Goal: Task Accomplishment & Management: Use online tool/utility

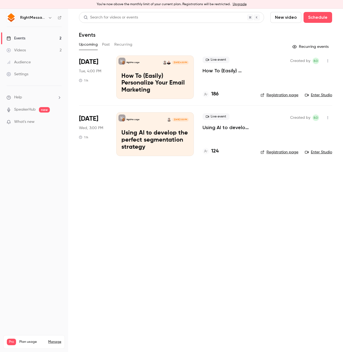
click at [91, 63] on span "Sep 23" at bounding box center [88, 62] width 19 height 9
click at [223, 67] on p "How To (Easily) Personalize Your Email Marketing" at bounding box center [226, 70] width 49 height 7
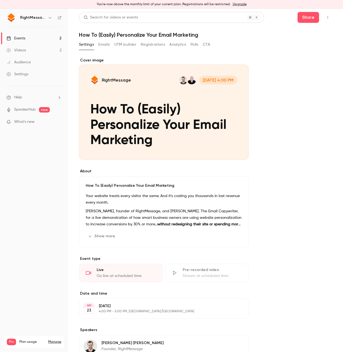
click at [142, 44] on button "Registrations" at bounding box center [153, 44] width 24 height 9
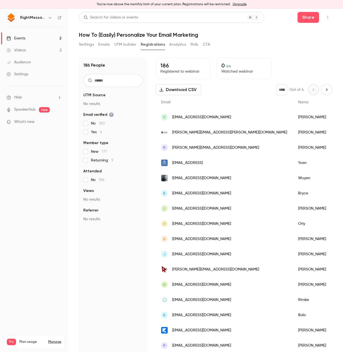
click at [101, 248] on div "186 People UTM Source No results Email verified No 180 Yes 6 Member type New 17…" at bounding box center [113, 207] width 68 height 298
click at [25, 231] on nav "RightMessage Events 2 Videos 2 Audience Settings Help SpeakerHub new What's new…" at bounding box center [34, 181] width 68 height 344
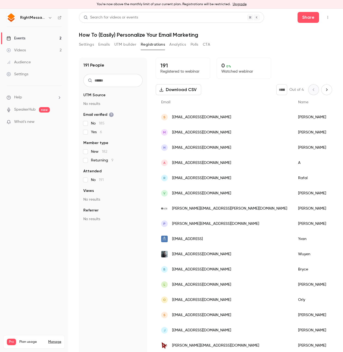
click at [49, 234] on nav "RightMessage Events 2 Videos 2 Audience Settings Help SpeakerHub new What's new…" at bounding box center [34, 181] width 68 height 344
click at [26, 213] on nav "RightMessage Events 2 Videos 2 Audience Settings Help SpeakerHub new What's new…" at bounding box center [34, 181] width 68 height 344
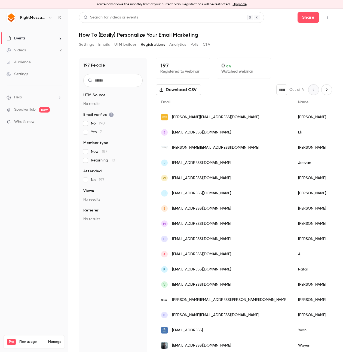
click at [44, 248] on nav "RightMessage Events 2 Videos 2 Audience Settings Help SpeakerHub new What's new…" at bounding box center [34, 181] width 68 height 344
click at [23, 154] on nav "RightMessage Events 2 Videos 2 Audience Settings Help SpeakerHub new What's new…" at bounding box center [34, 181] width 68 height 344
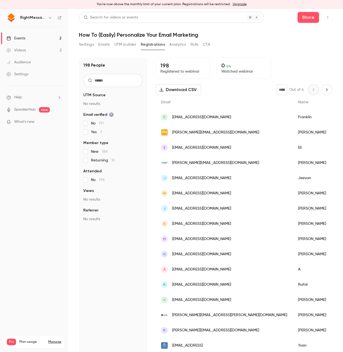
click at [39, 165] on nav "RightMessage Events 2 Videos 2 Audience Settings Help SpeakerHub new What's new…" at bounding box center [34, 181] width 68 height 344
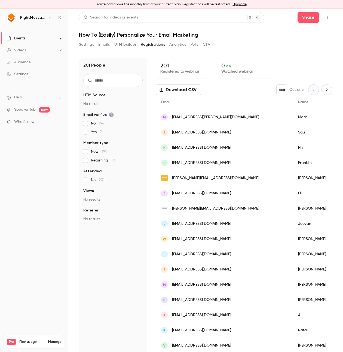
click at [61, 199] on nav "RightMessage Events 2 Videos 2 Audience Settings Help SpeakerHub new What's new…" at bounding box center [34, 181] width 68 height 344
click at [45, 36] on link "Events 2" at bounding box center [34, 38] width 68 height 12
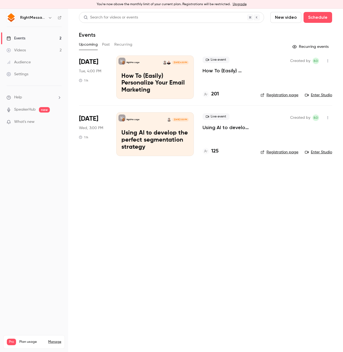
click at [316, 94] on link "Enter Studio" at bounding box center [318, 95] width 27 height 5
